Goal: Navigation & Orientation: Find specific page/section

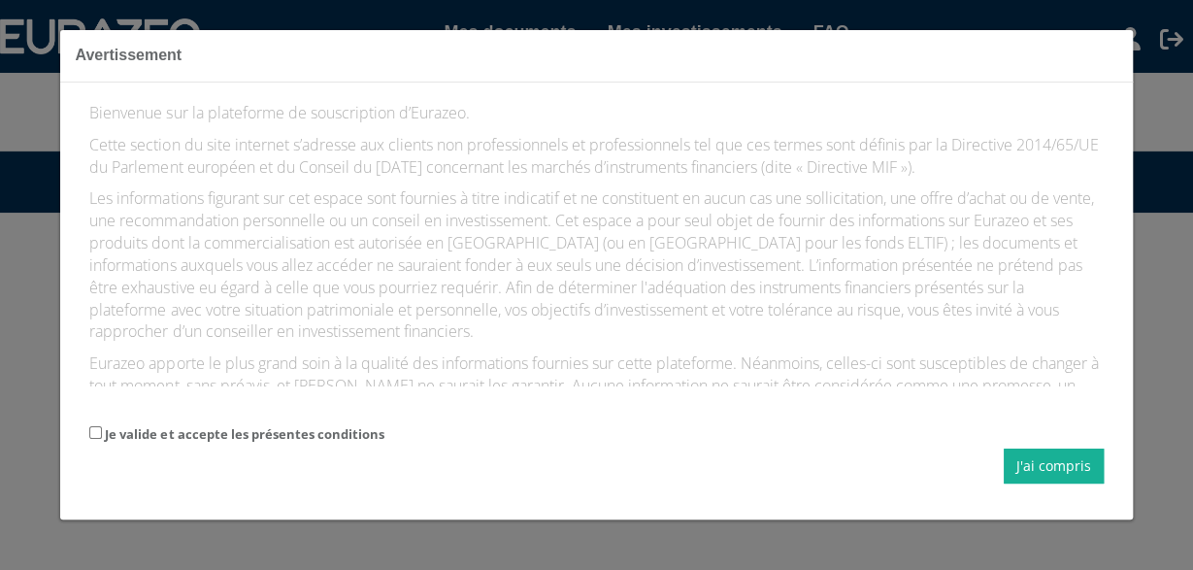
click at [306, 439] on label "Je valide et accepte les présentes conditions" at bounding box center [244, 434] width 279 height 18
click at [102, 439] on input "Je valide et accepte les présentes conditions" at bounding box center [95, 432] width 13 height 13
checkbox input "true"
click at [1075, 457] on button "J'ai compris" at bounding box center [1054, 466] width 100 height 35
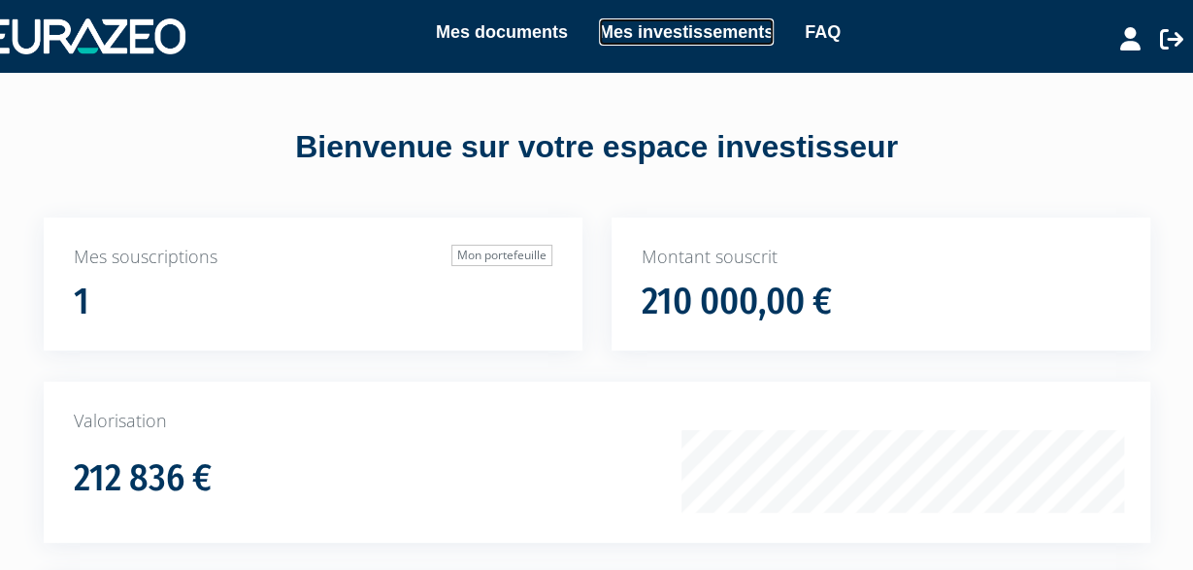
click at [618, 29] on link "Mes investissements" at bounding box center [686, 31] width 175 height 27
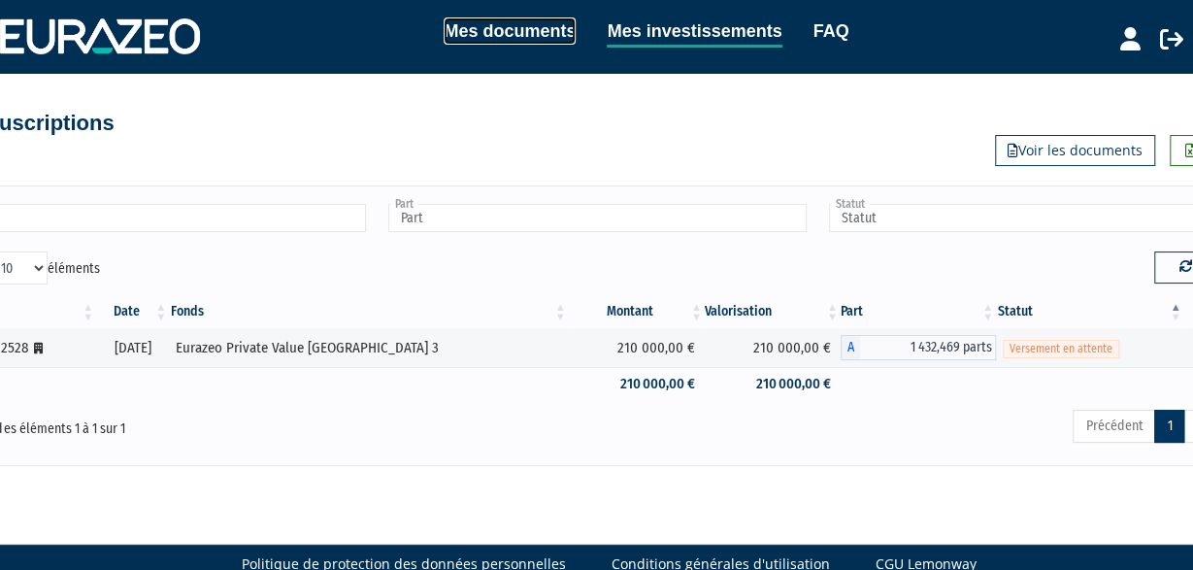
click at [531, 36] on link "Mes documents" at bounding box center [510, 30] width 132 height 27
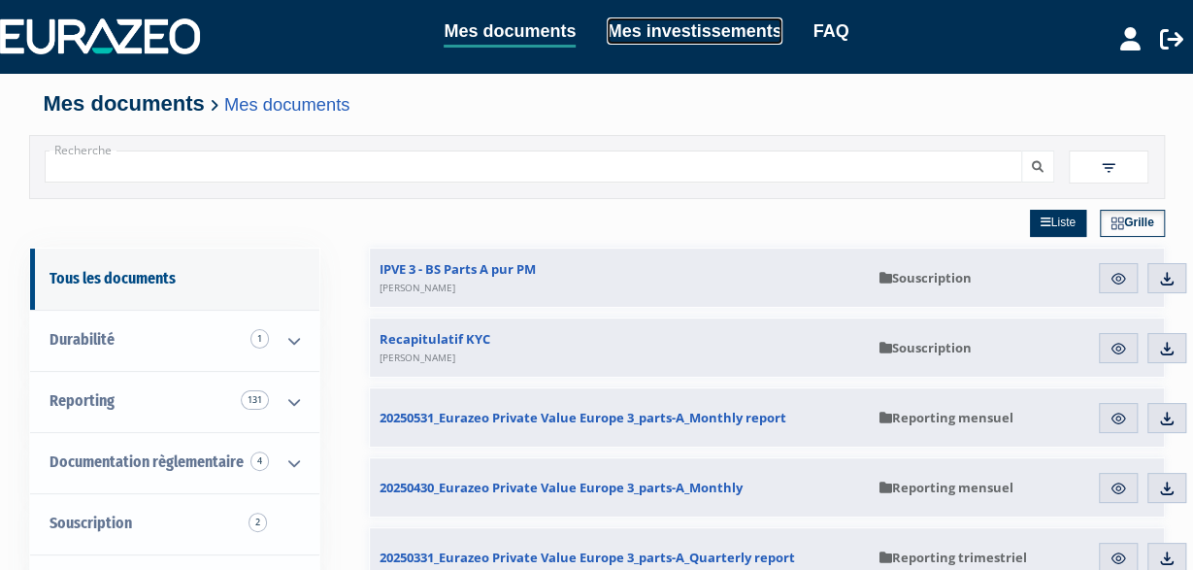
click at [673, 37] on link "Mes investissements" at bounding box center [694, 30] width 175 height 27
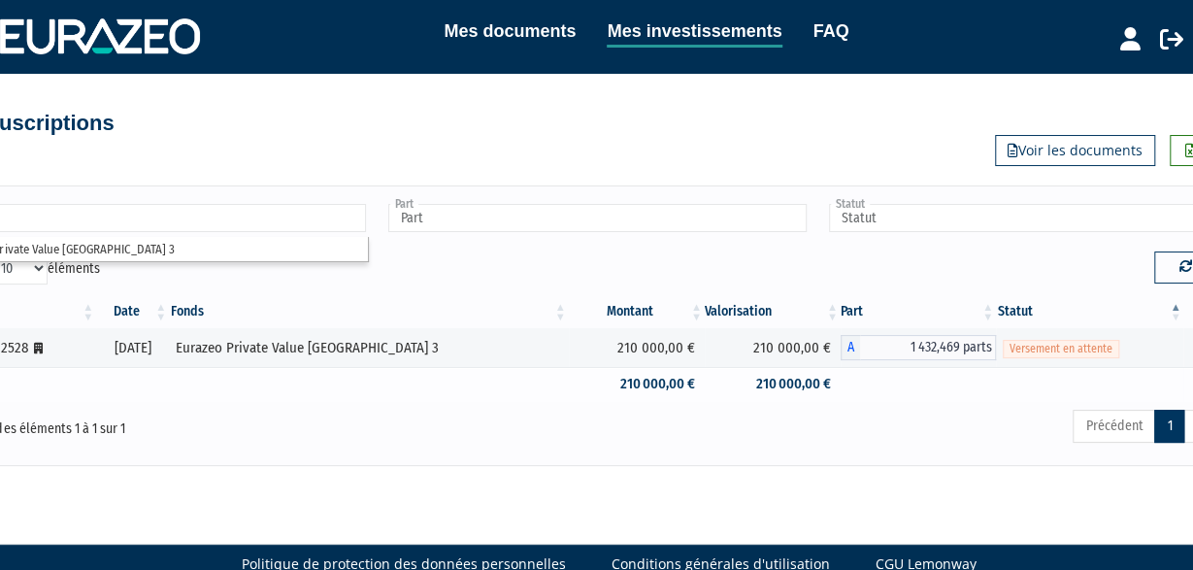
click at [83, 383] on td at bounding box center [20, 384] width 154 height 34
type input "Fonds"
click at [38, 352] on icon at bounding box center [38, 349] width 9 height 12
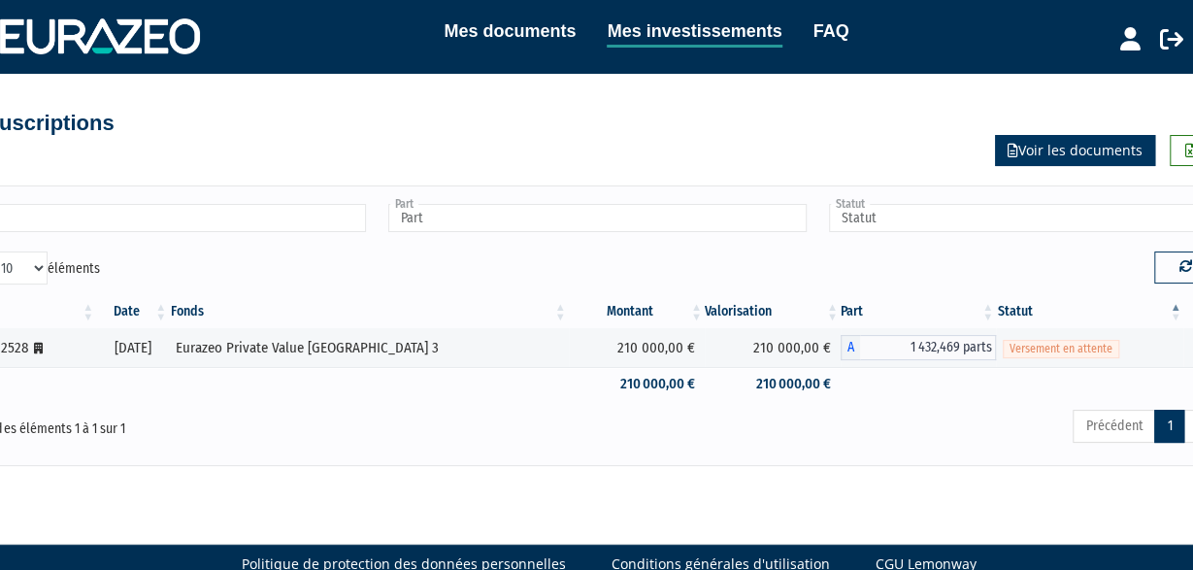
click at [1104, 151] on link "Voir les documents" at bounding box center [1075, 150] width 160 height 31
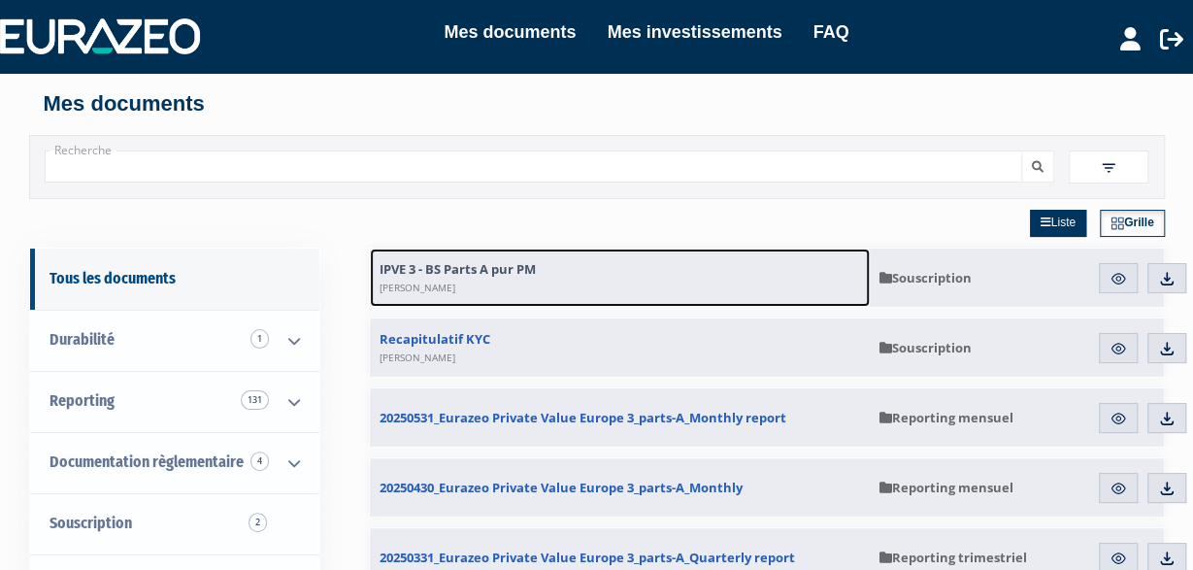
click at [530, 269] on span "IPVE 3 - BS Parts A pur PM Guillaume Magnac" at bounding box center [458, 277] width 156 height 35
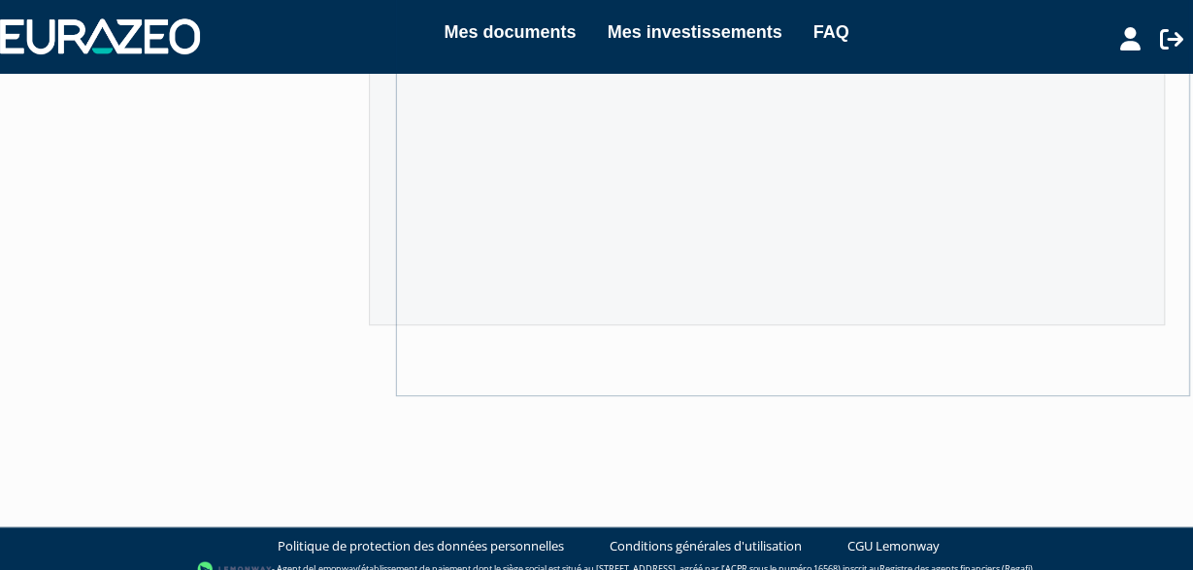
scroll to position [480, 0]
